Goal: Information Seeking & Learning: Learn about a topic

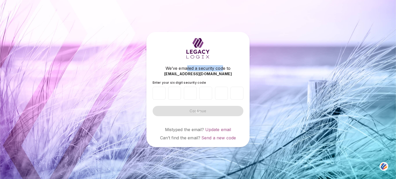
drag, startPoint x: 0, startPoint y: 0, endPoint x: 183, endPoint y: 64, distance: 194.1
click at [183, 64] on div "We’ve emailed a security code to [EMAIL_ADDRESS][DOMAIN_NAME] Enter your six di…" at bounding box center [198, 89] width 103 height 115
click at [160, 92] on input "number" at bounding box center [159, 93] width 13 height 13
type input "*"
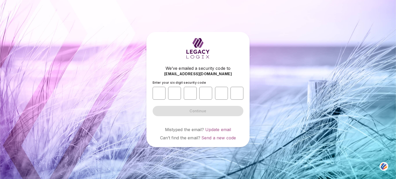
type input "*"
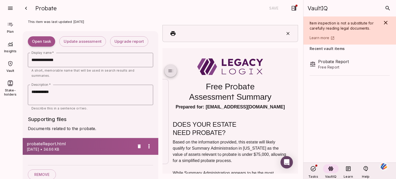
click at [255, 126] on h3 "DOES YOUR ESTATE NEED PROBATE?" at bounding box center [230, 129] width 115 height 17
click at [170, 71] on span "toc" at bounding box center [171, 71] width 6 height 6
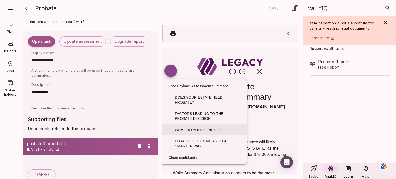
click at [186, 130] on link "WHAT DO YOU DO NEXT?" at bounding box center [205, 129] width 85 height 11
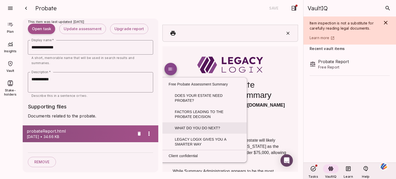
scroll to position [336, 0]
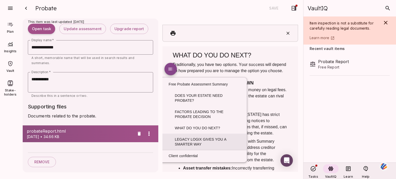
click at [186, 141] on link "LEGACY LOGIX GIVES YOU A SMARTER WAY" at bounding box center [205, 142] width 85 height 16
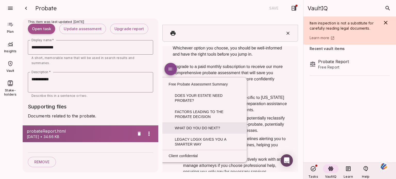
click at [189, 126] on link "WHAT DO YOU DO NEXT?" at bounding box center [205, 127] width 85 height 11
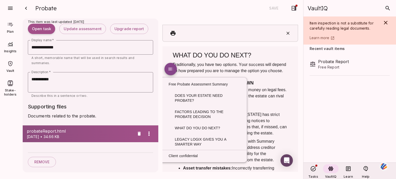
click at [268, 59] on h3 "WHAT DO YOU DO NEXT?" at bounding box center [230, 55] width 115 height 8
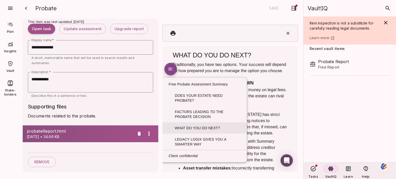
click at [209, 128] on link "WHAT DO YOU DO NEXT?" at bounding box center [205, 127] width 85 height 11
click at [239, 10] on div "Probate Save" at bounding box center [161, 8] width 274 height 17
click at [240, 32] on div at bounding box center [230, 33] width 135 height 17
click at [316, 85] on div "Probate Report Free Report" at bounding box center [349, 108] width 90 height 110
